Goal: Book appointment/travel/reservation

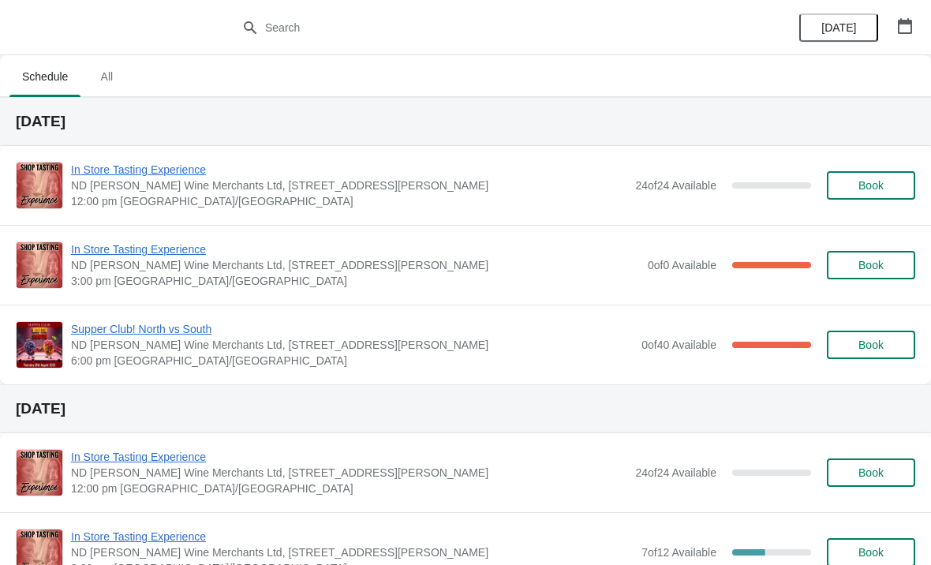
click at [904, 21] on icon "button" at bounding box center [905, 26] width 14 height 16
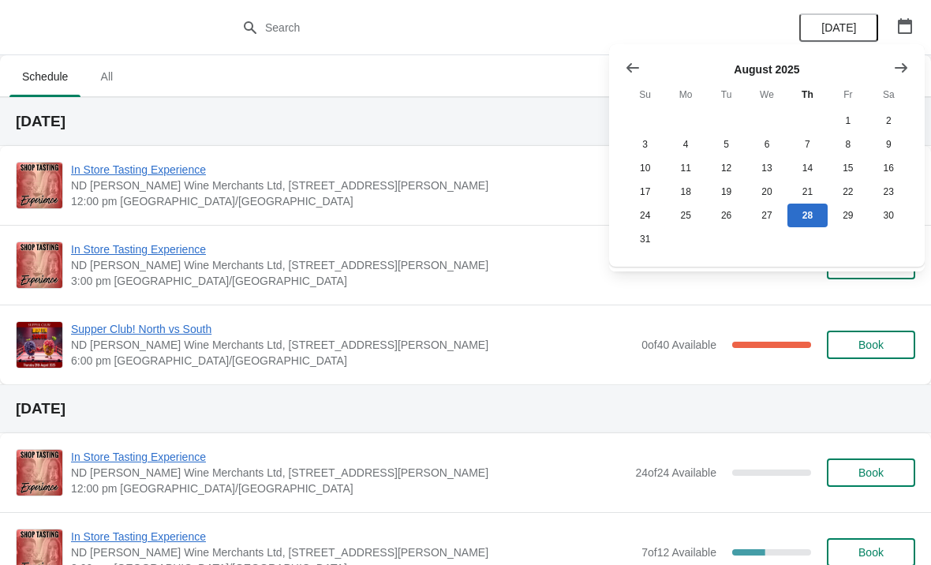
click at [891, 76] on button "Show next month, September 2025" at bounding box center [901, 68] width 28 height 28
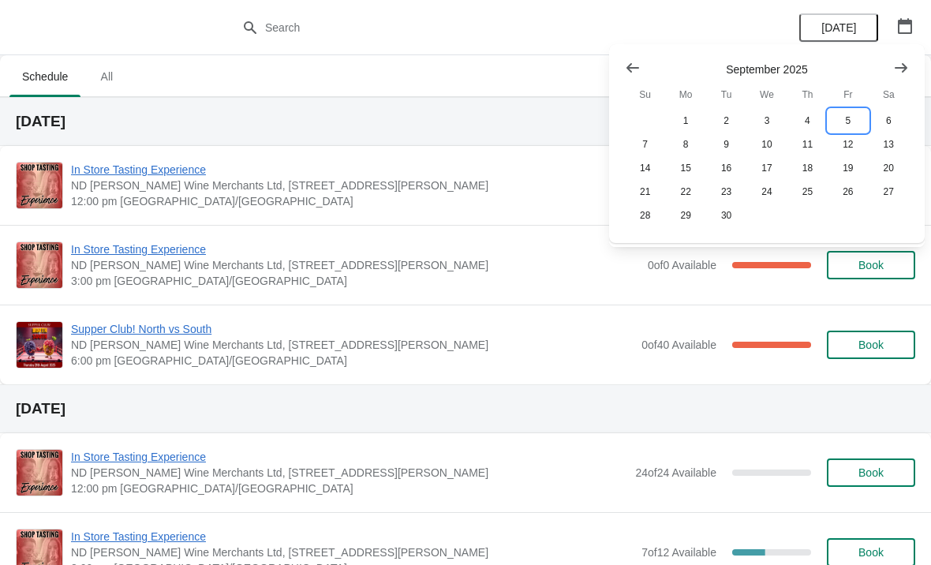
click at [845, 116] on button "5" at bounding box center [848, 121] width 40 height 24
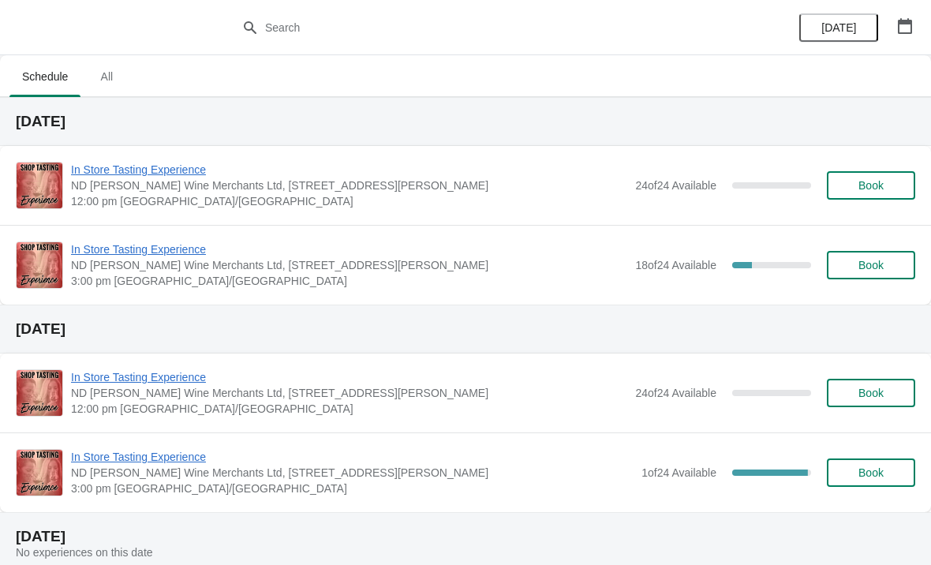
click at [497, 249] on span "In Store Tasting Experience" at bounding box center [349, 249] width 556 height 16
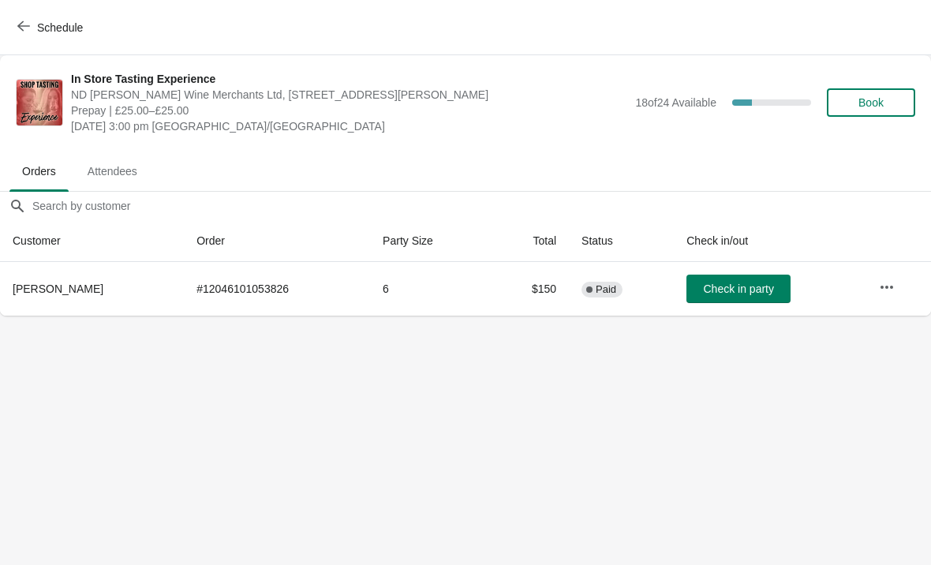
click at [70, 22] on span "Schedule" at bounding box center [60, 27] width 46 height 13
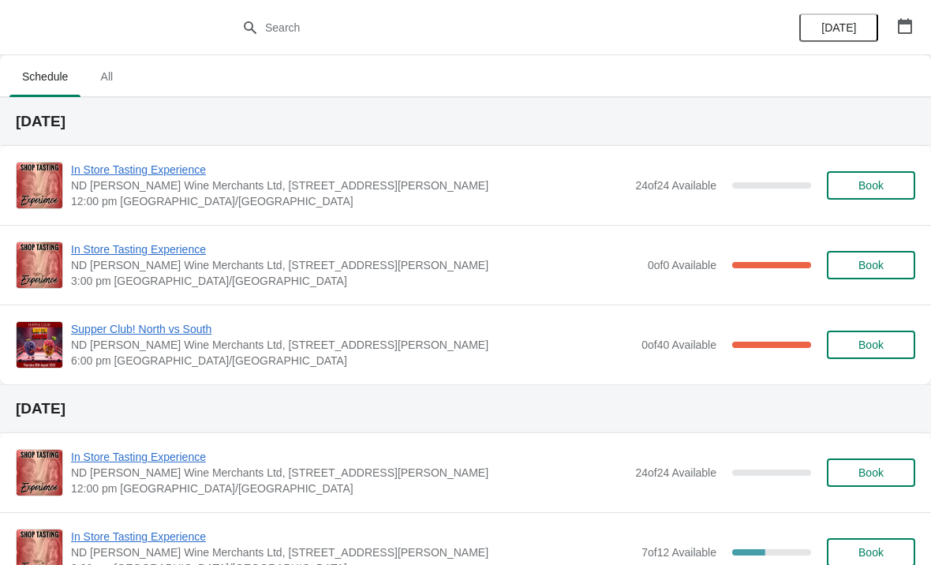
click at [904, 24] on icon "button" at bounding box center [905, 26] width 14 height 16
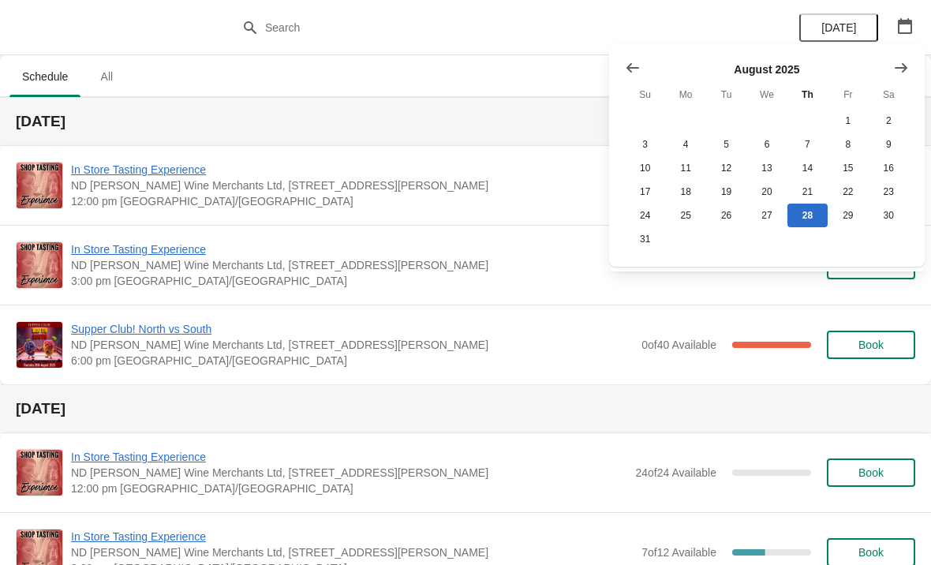
click at [893, 72] on icon "Show next month, September 2025" at bounding box center [901, 68] width 16 height 16
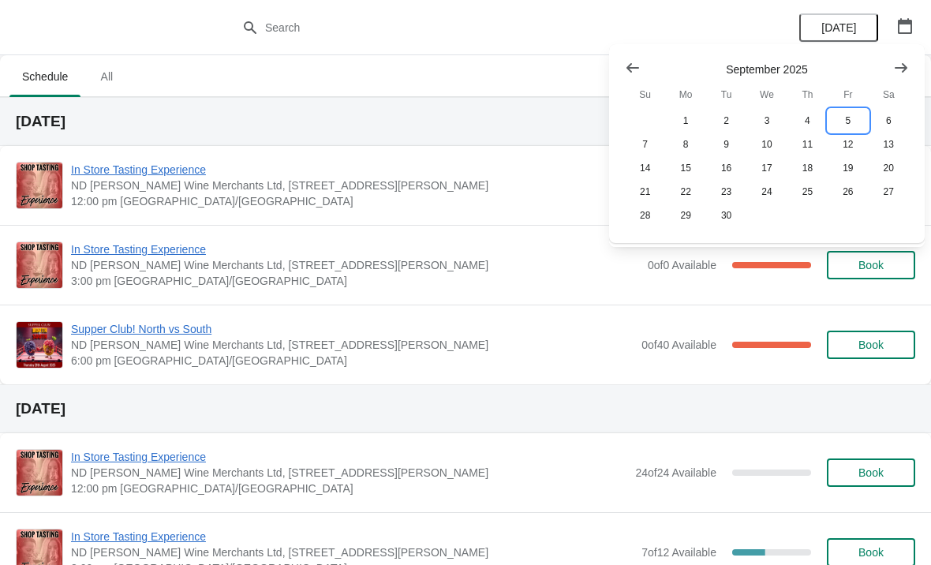
click at [852, 121] on button "5" at bounding box center [848, 121] width 40 height 24
